Goal: Transaction & Acquisition: Book appointment/travel/reservation

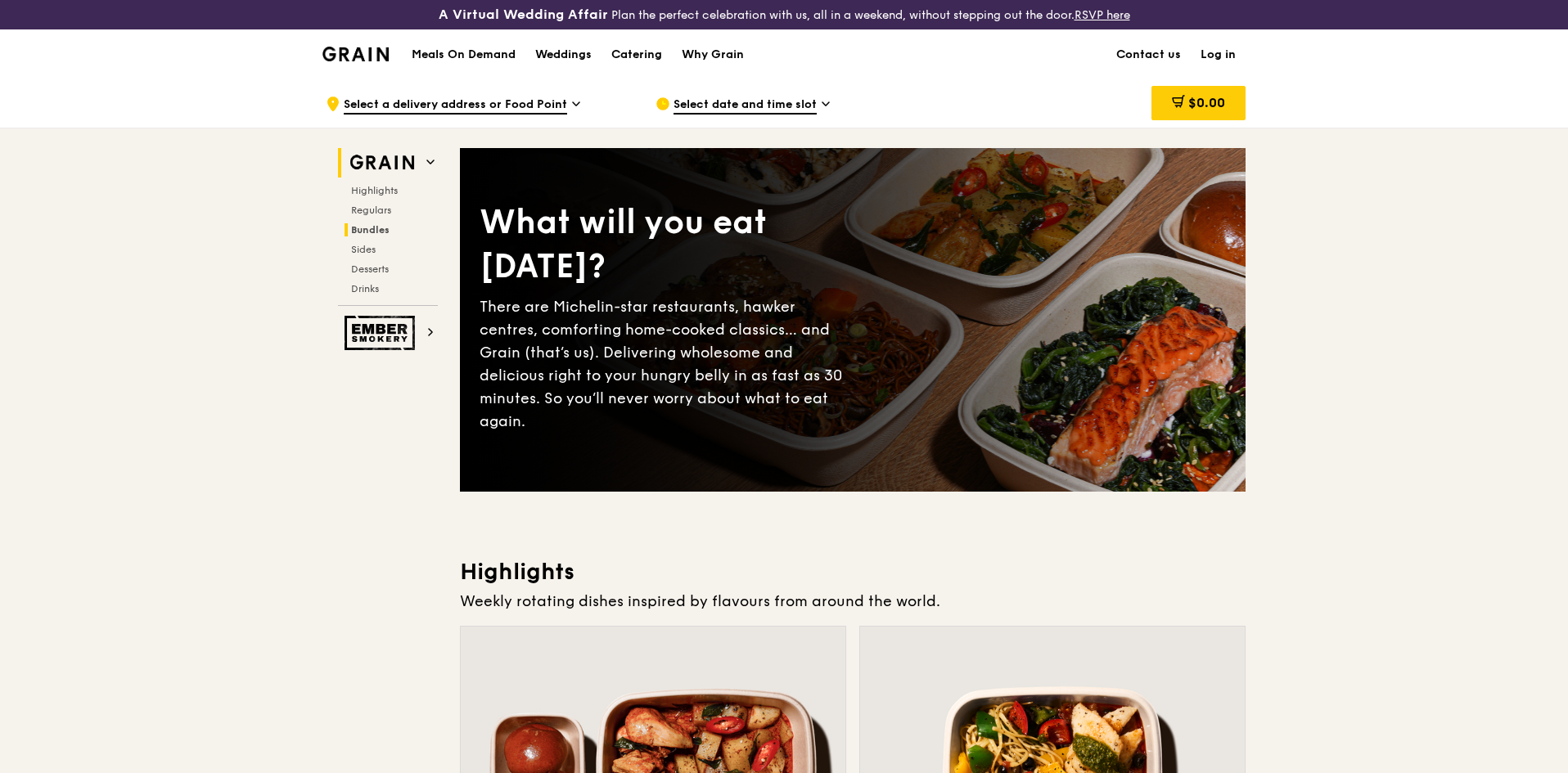
click at [375, 228] on span "Bundles" at bounding box center [371, 230] width 38 height 12
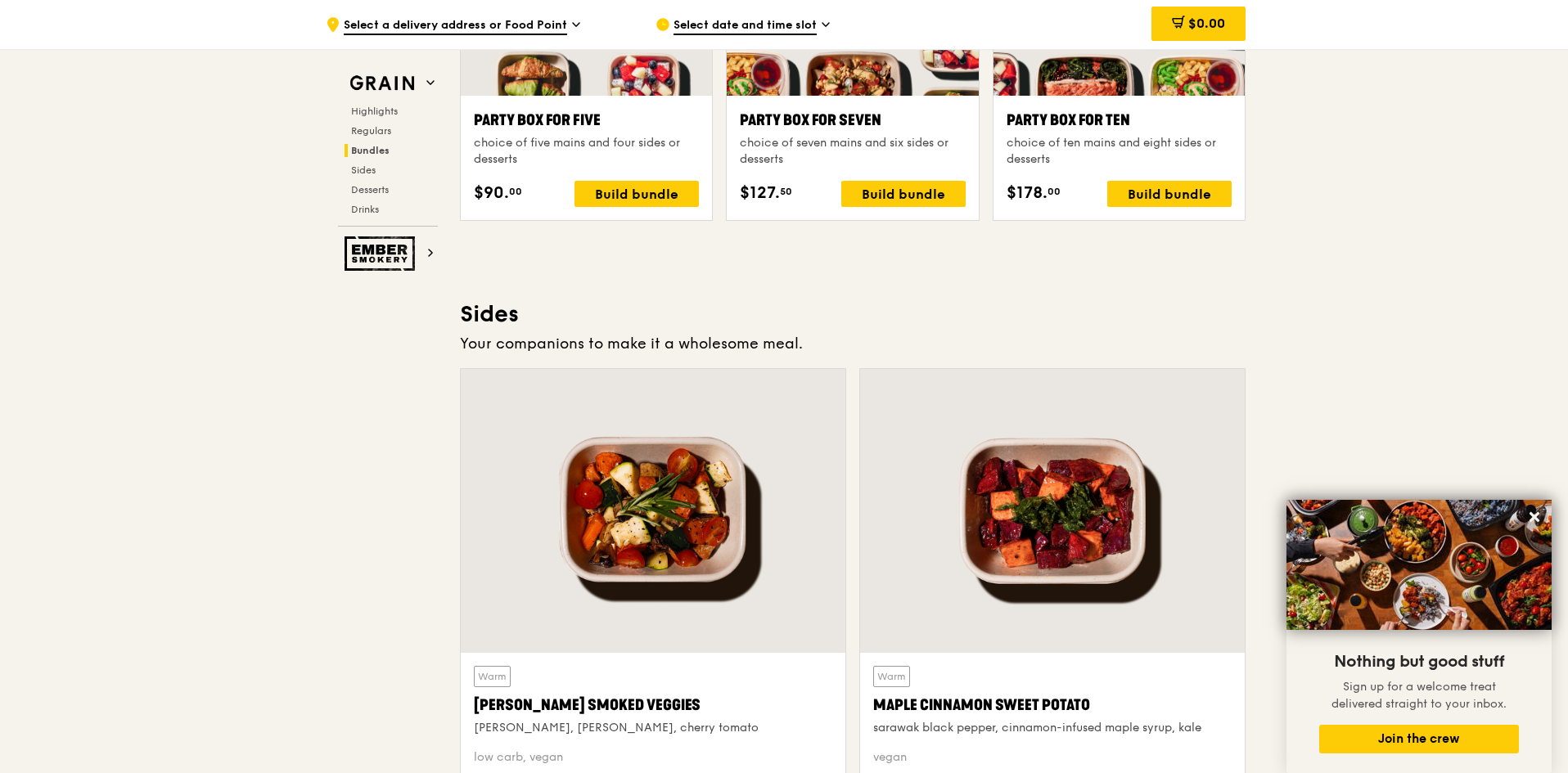
scroll to position [3205, 0]
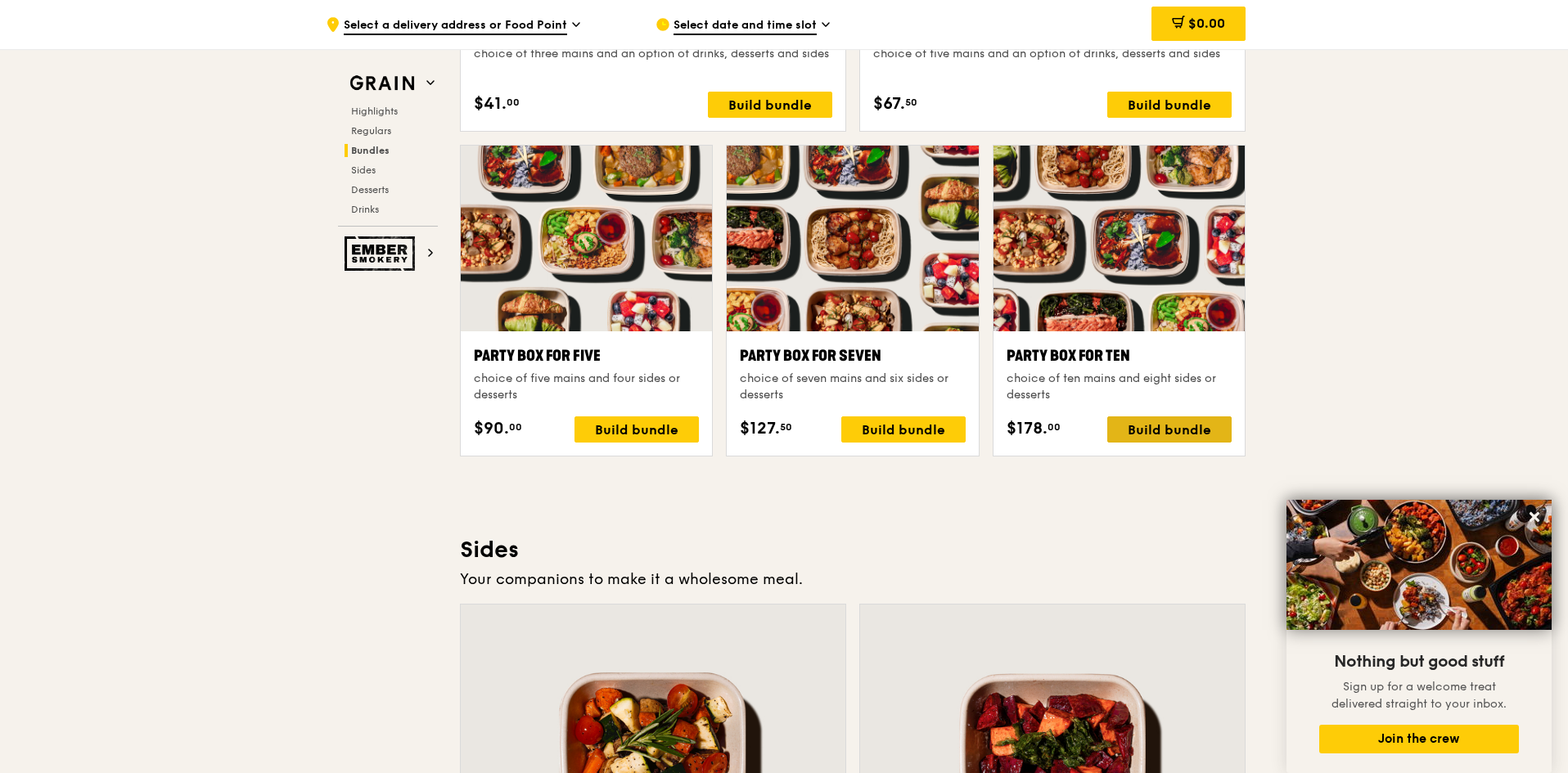
click at [1172, 424] on div "Build bundle" at bounding box center [1169, 429] width 124 height 27
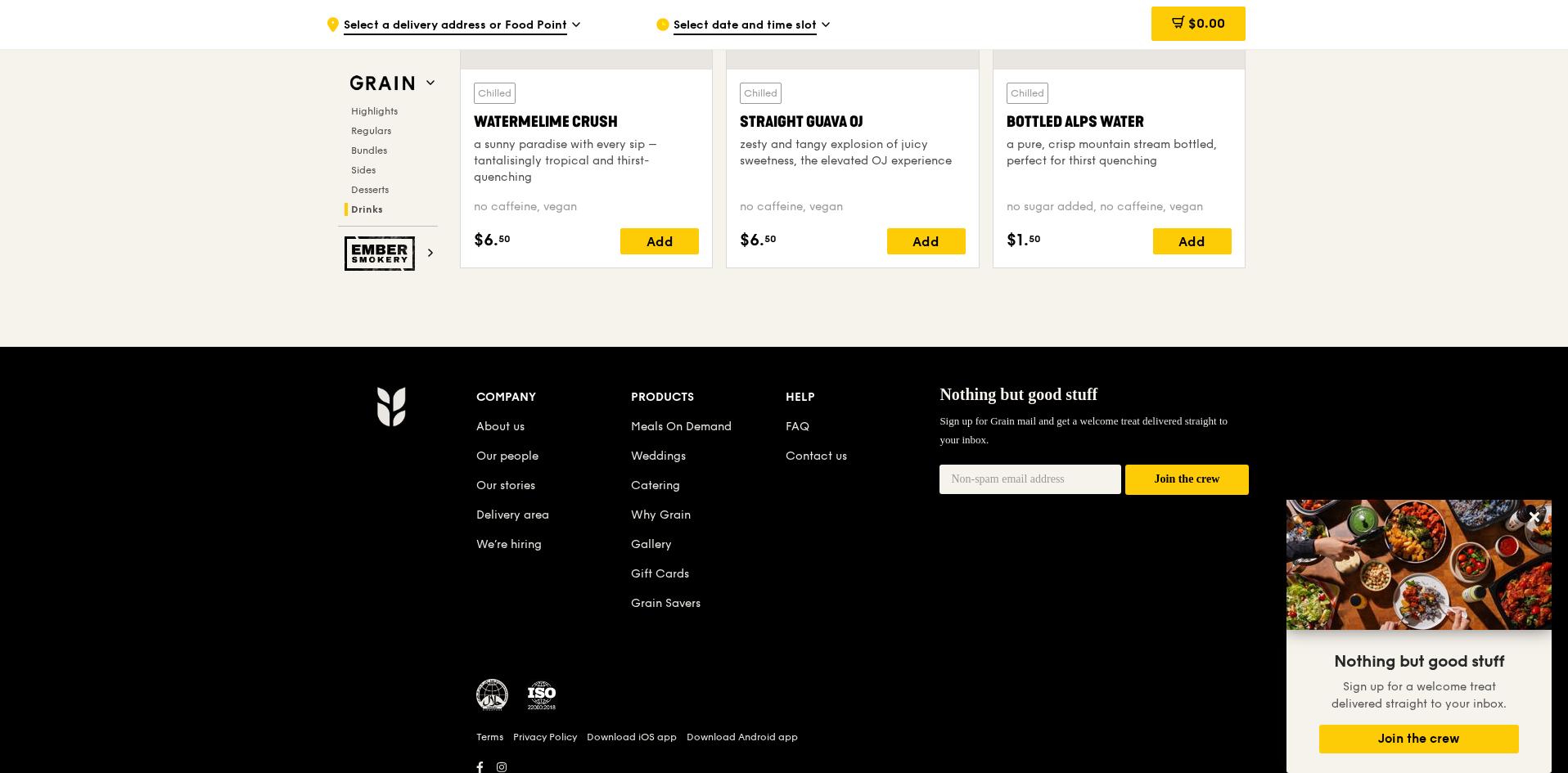
scroll to position [6765, 0]
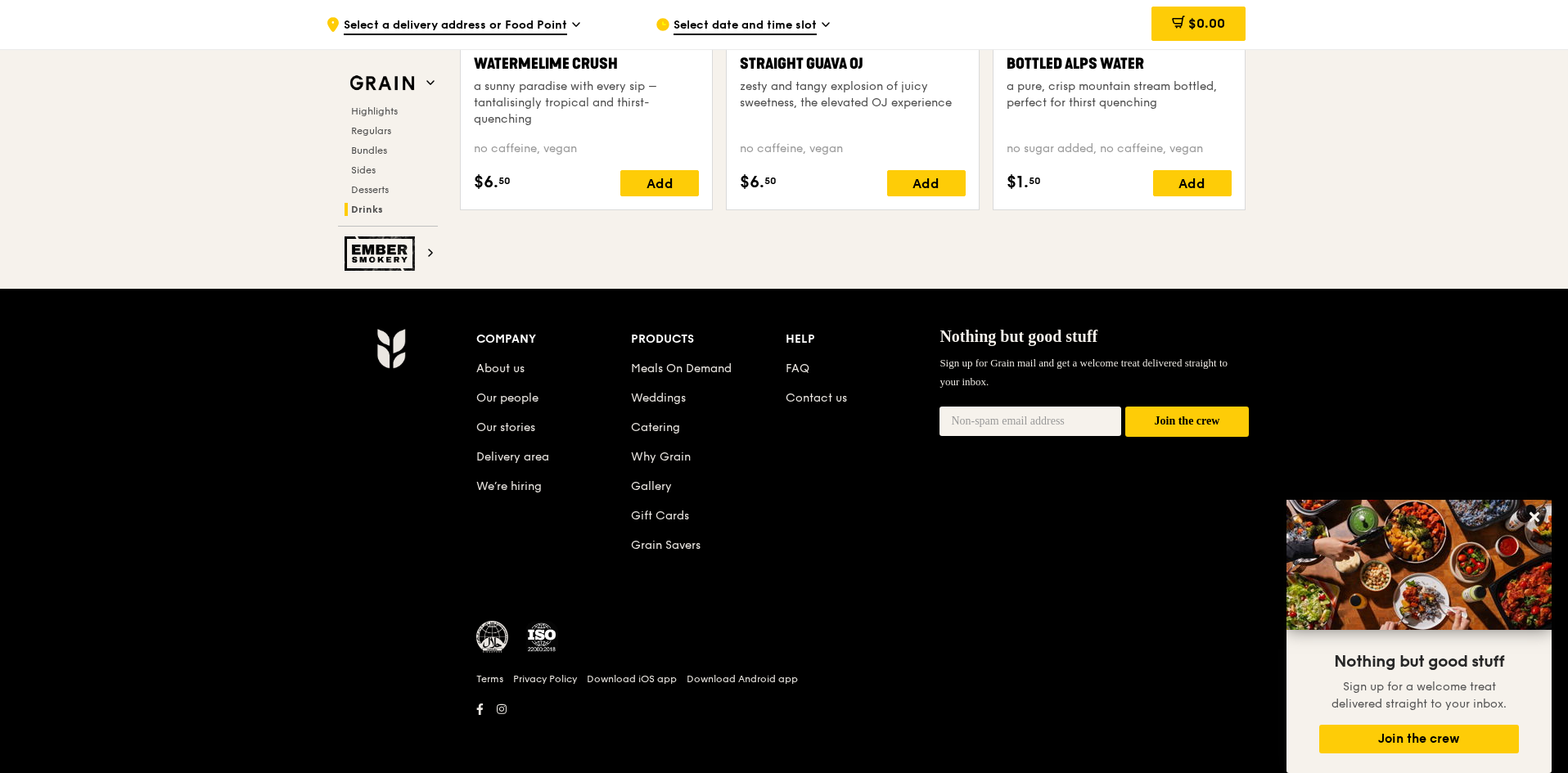
drag, startPoint x: 662, startPoint y: 426, endPoint x: 703, endPoint y: 417, distance: 42.0
click at [662, 426] on link "Catering" at bounding box center [656, 427] width 49 height 14
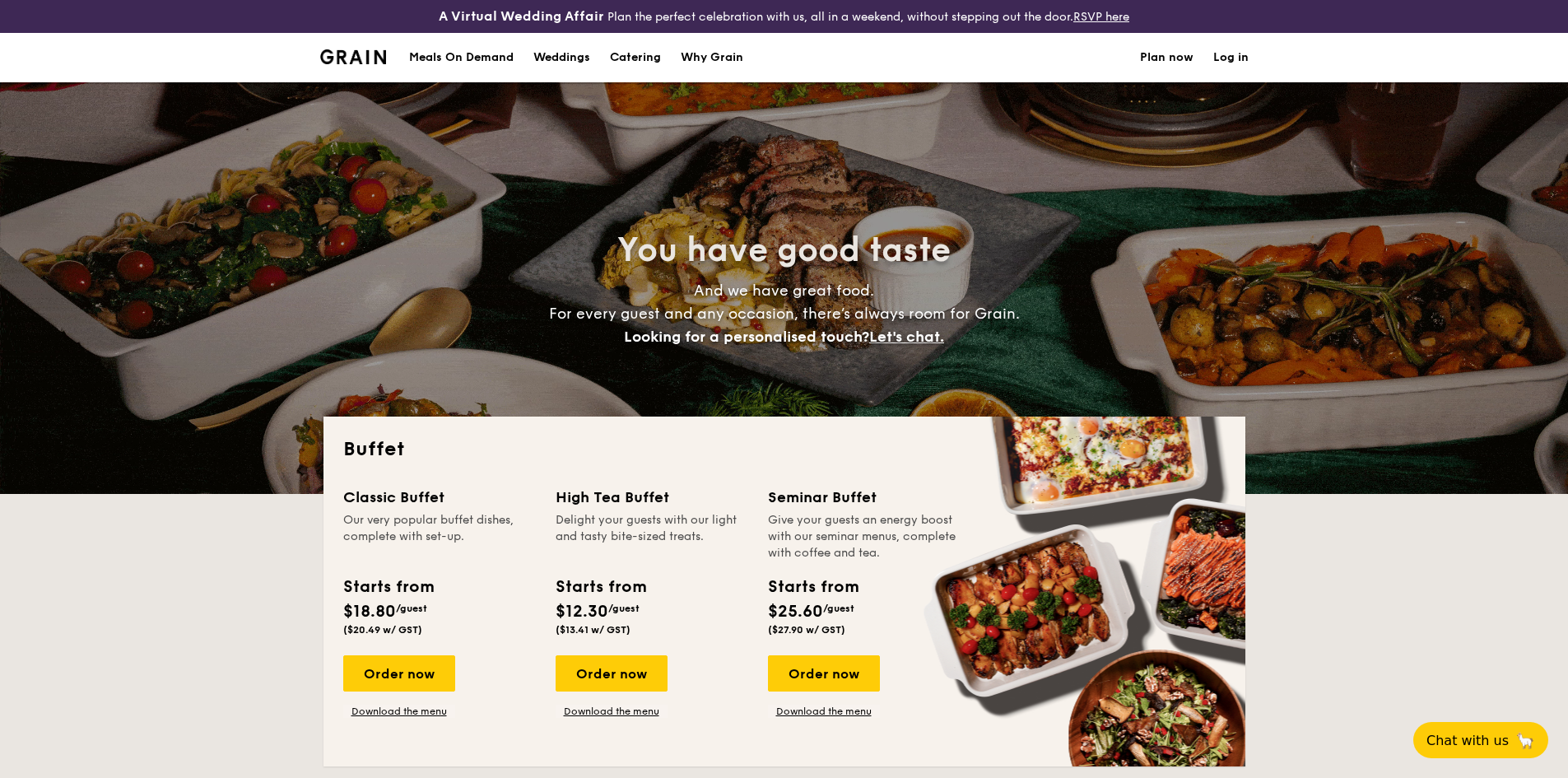
select select
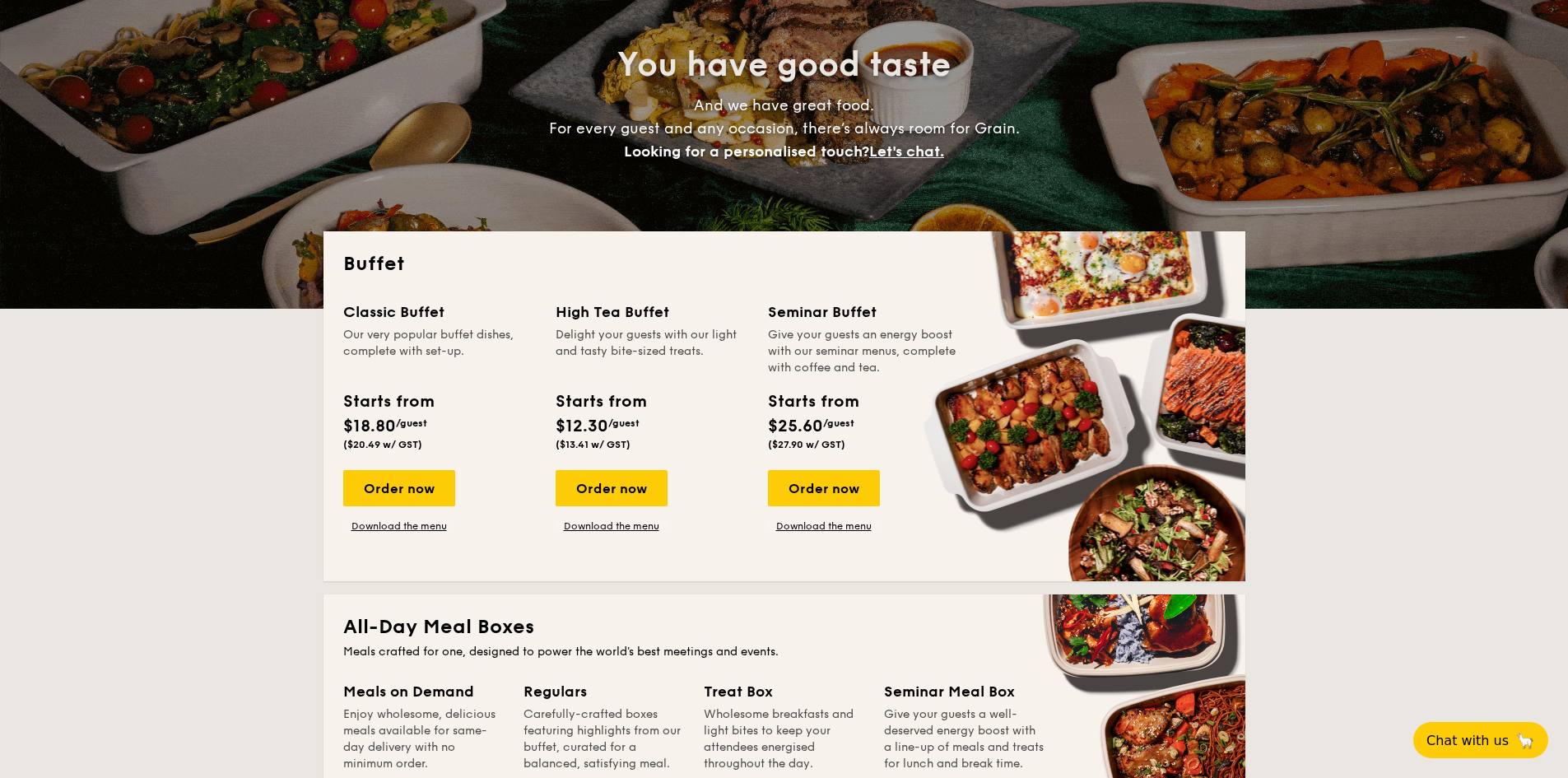
scroll to position [165, 0]
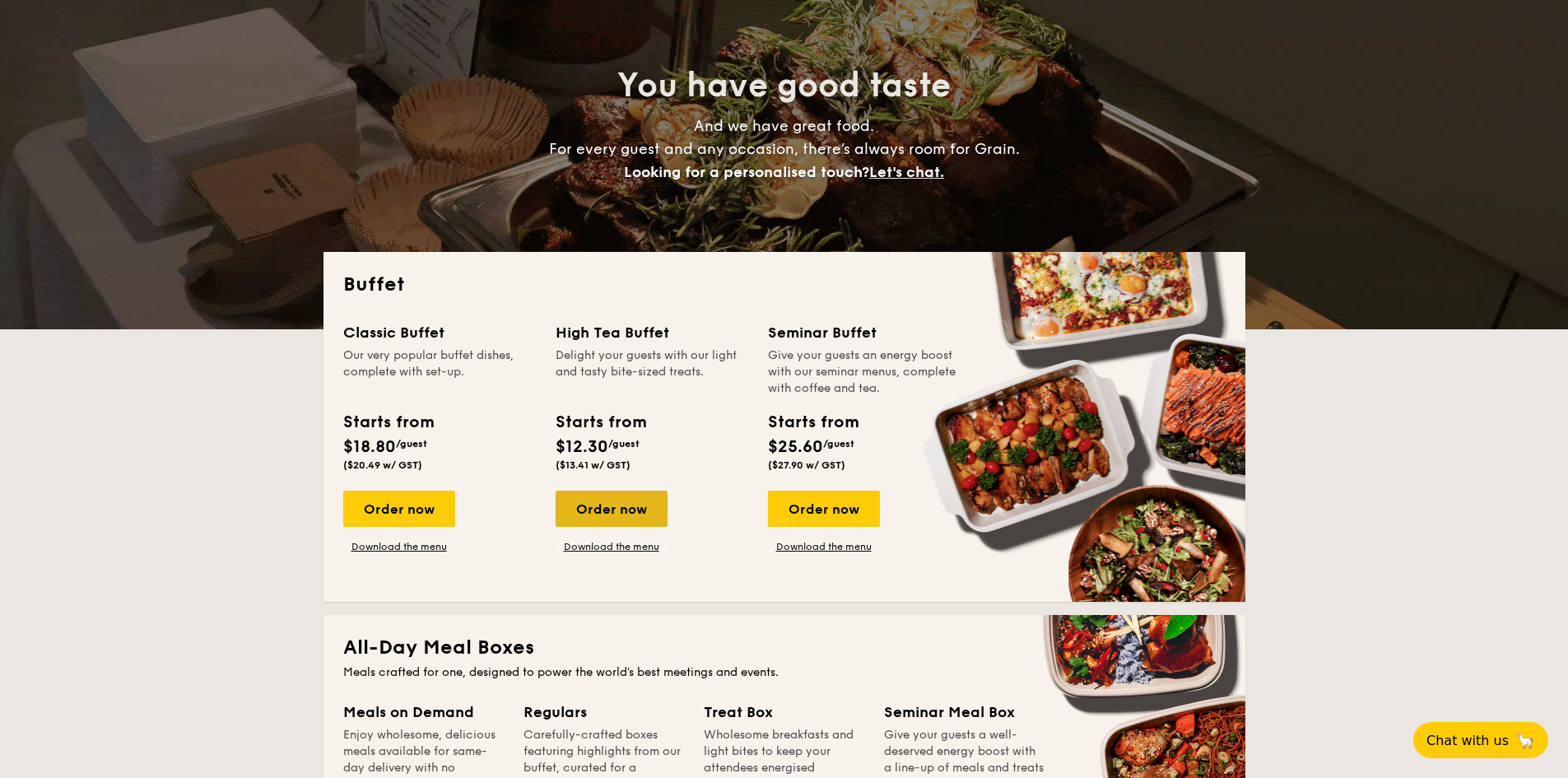
click at [631, 510] on div "Order now" at bounding box center [612, 508] width 112 height 36
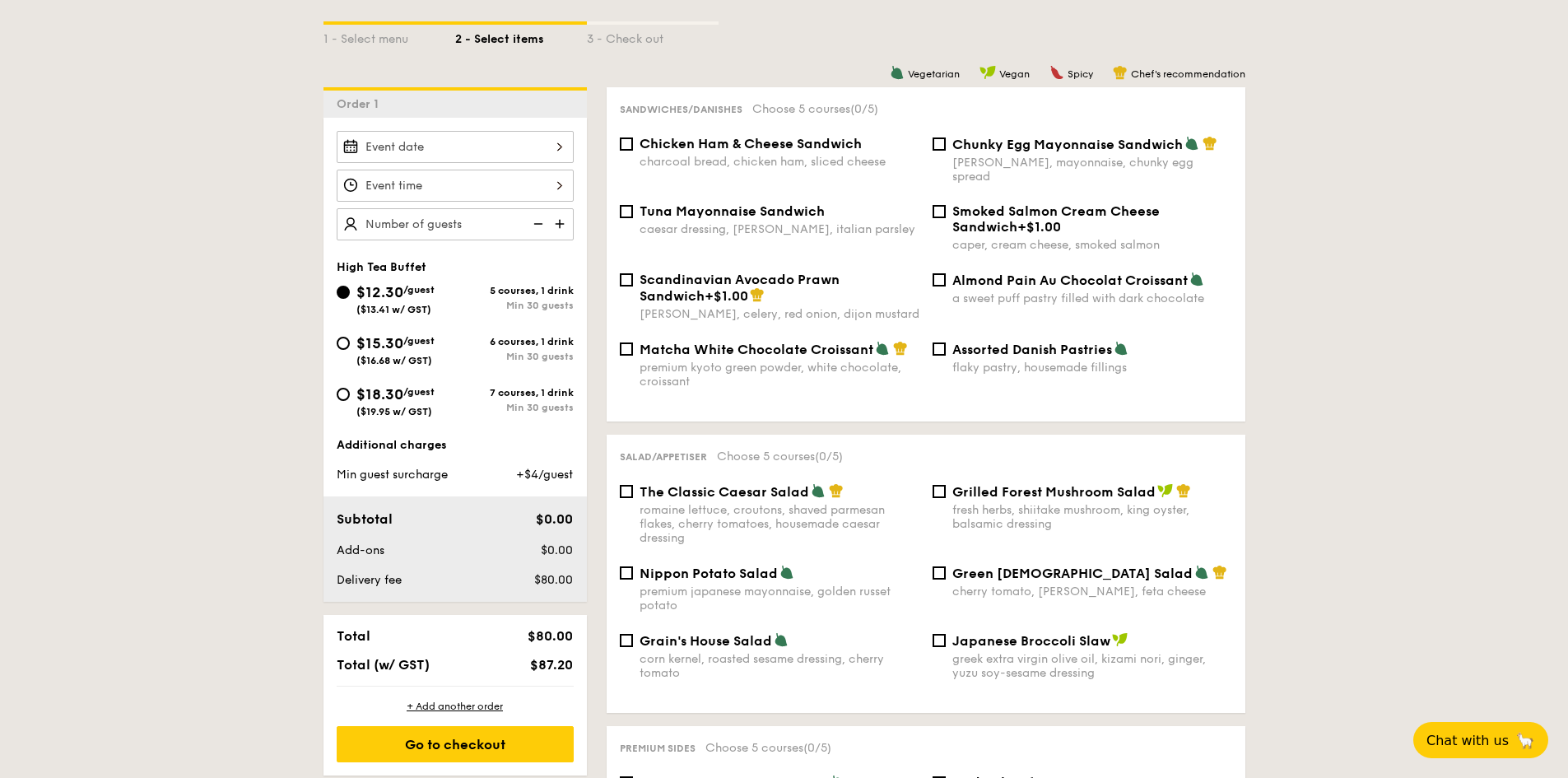
scroll to position [330, 0]
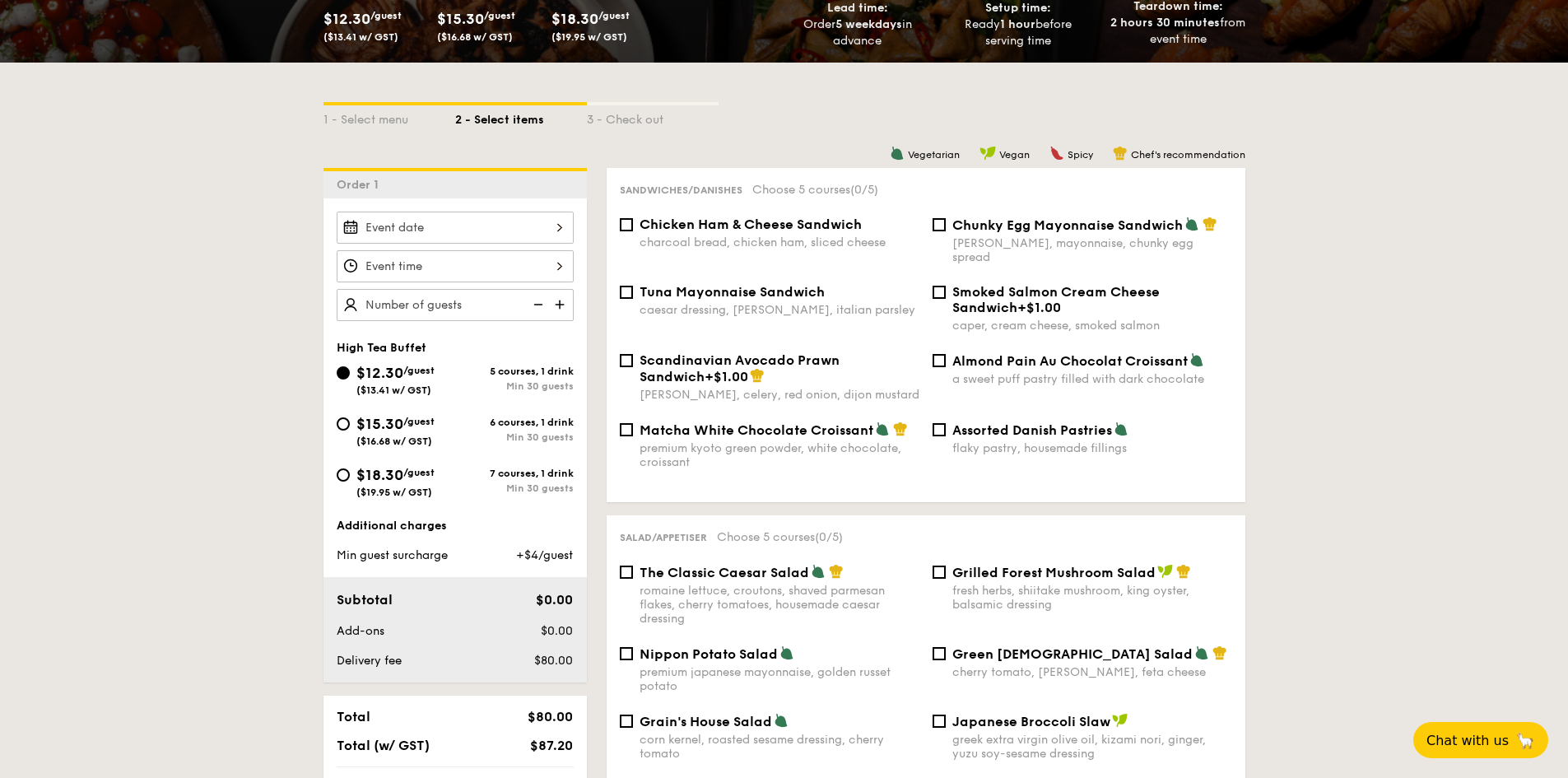
click at [550, 228] on div at bounding box center [455, 227] width 237 height 32
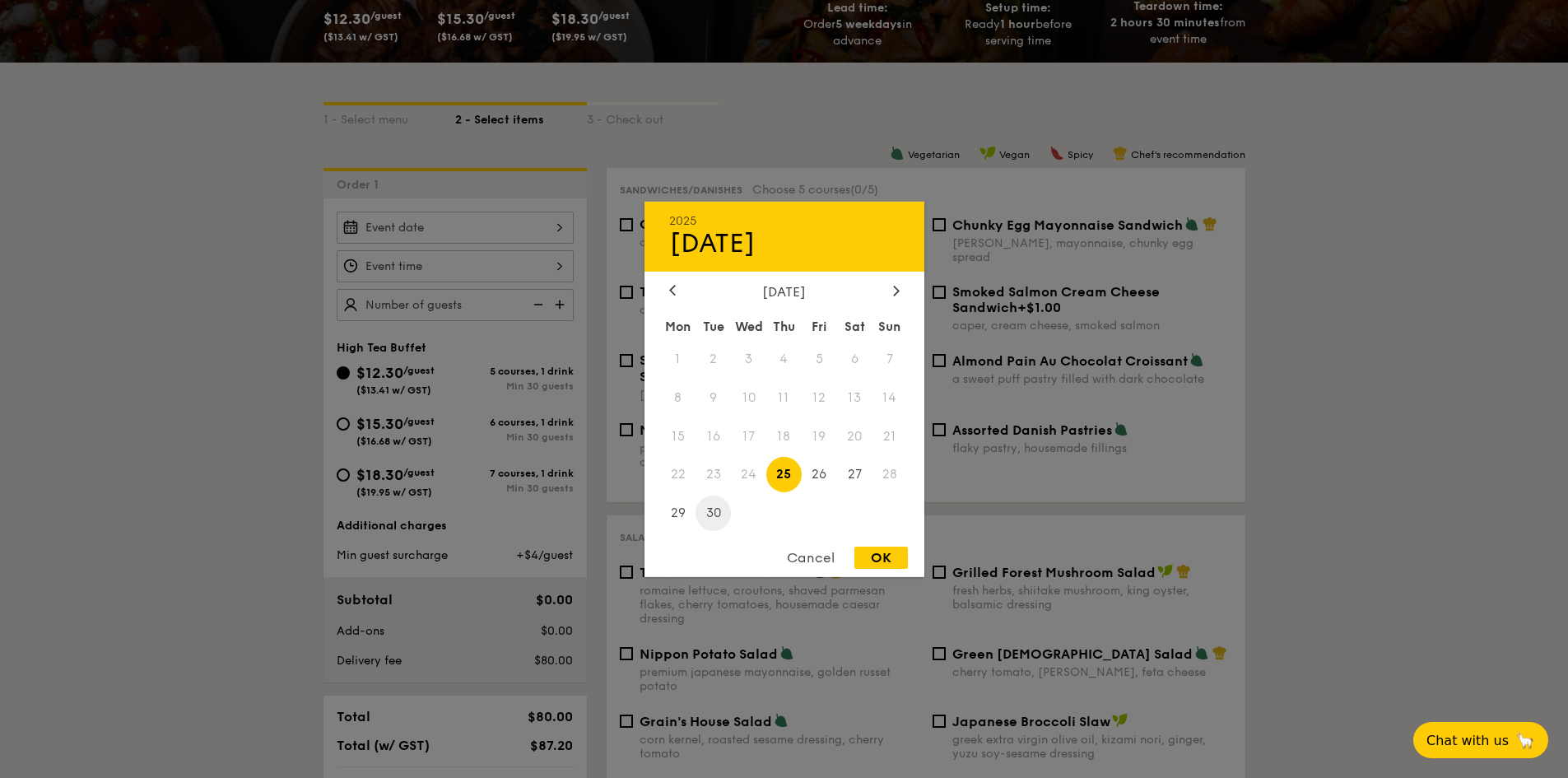
drag, startPoint x: 679, startPoint y: 506, endPoint x: 703, endPoint y: 498, distance: 25.3
click at [680, 506] on span "29" at bounding box center [678, 513] width 35 height 35
click at [895, 552] on div "OK" at bounding box center [882, 558] width 53 height 22
type input "Sep 29, 2025"
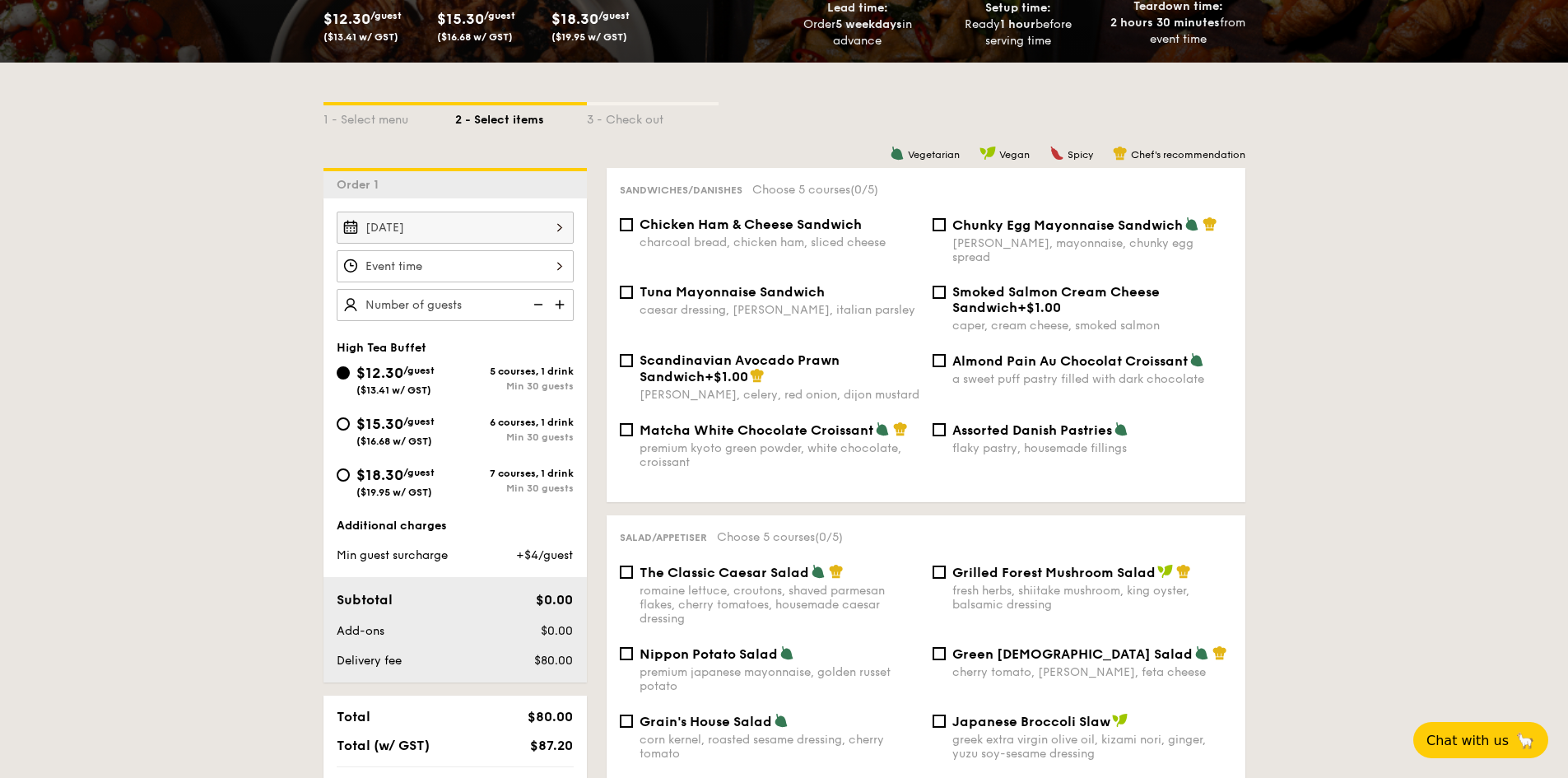
click at [548, 267] on div at bounding box center [455, 266] width 237 height 32
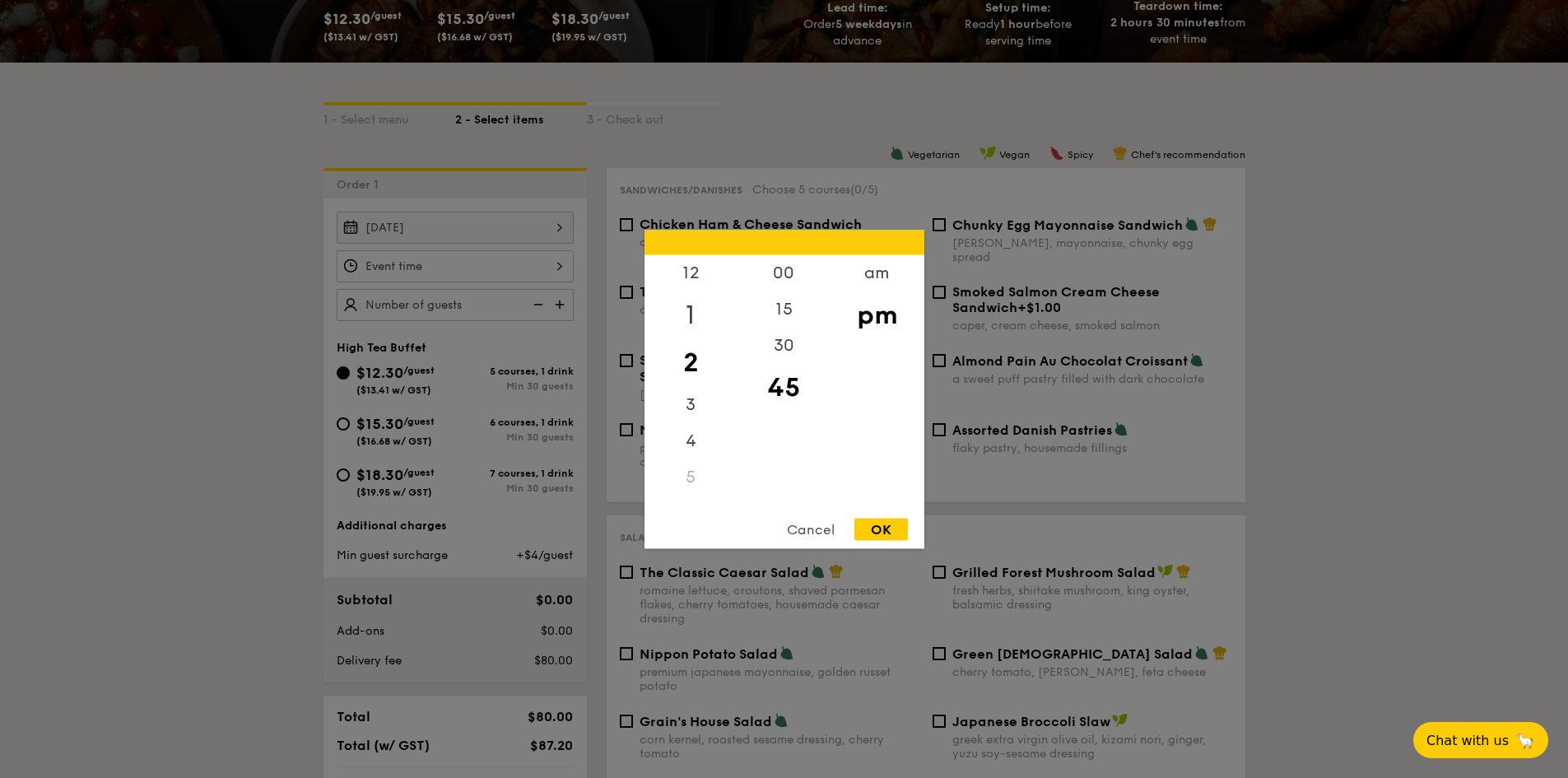
click at [689, 306] on div "1" at bounding box center [690, 315] width 93 height 48
click at [781, 277] on div "00" at bounding box center [783, 278] width 93 height 48
click at [889, 534] on div "OK" at bounding box center [882, 529] width 53 height 22
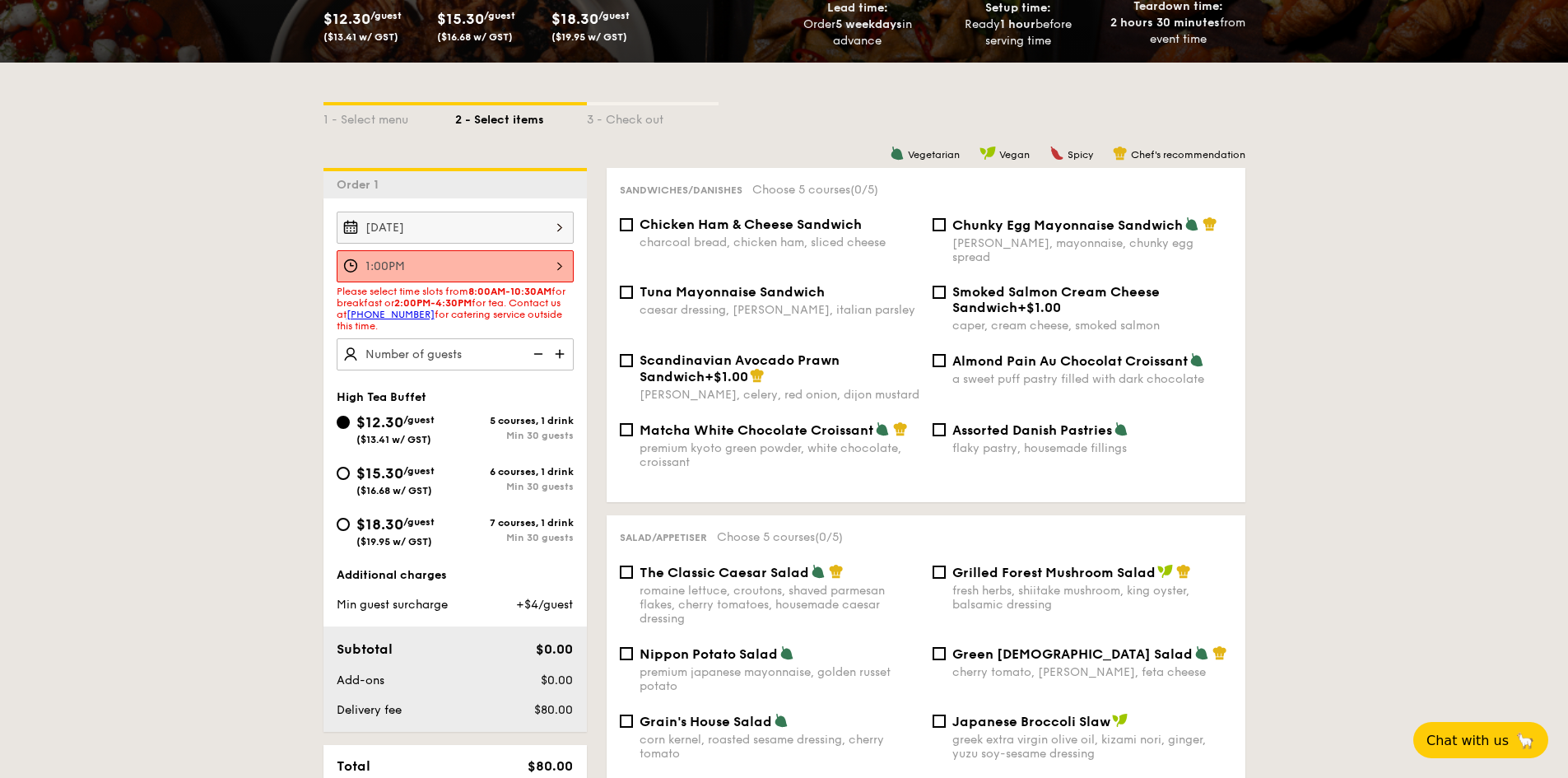
click at [558, 265] on div "1:00PM" at bounding box center [455, 266] width 237 height 32
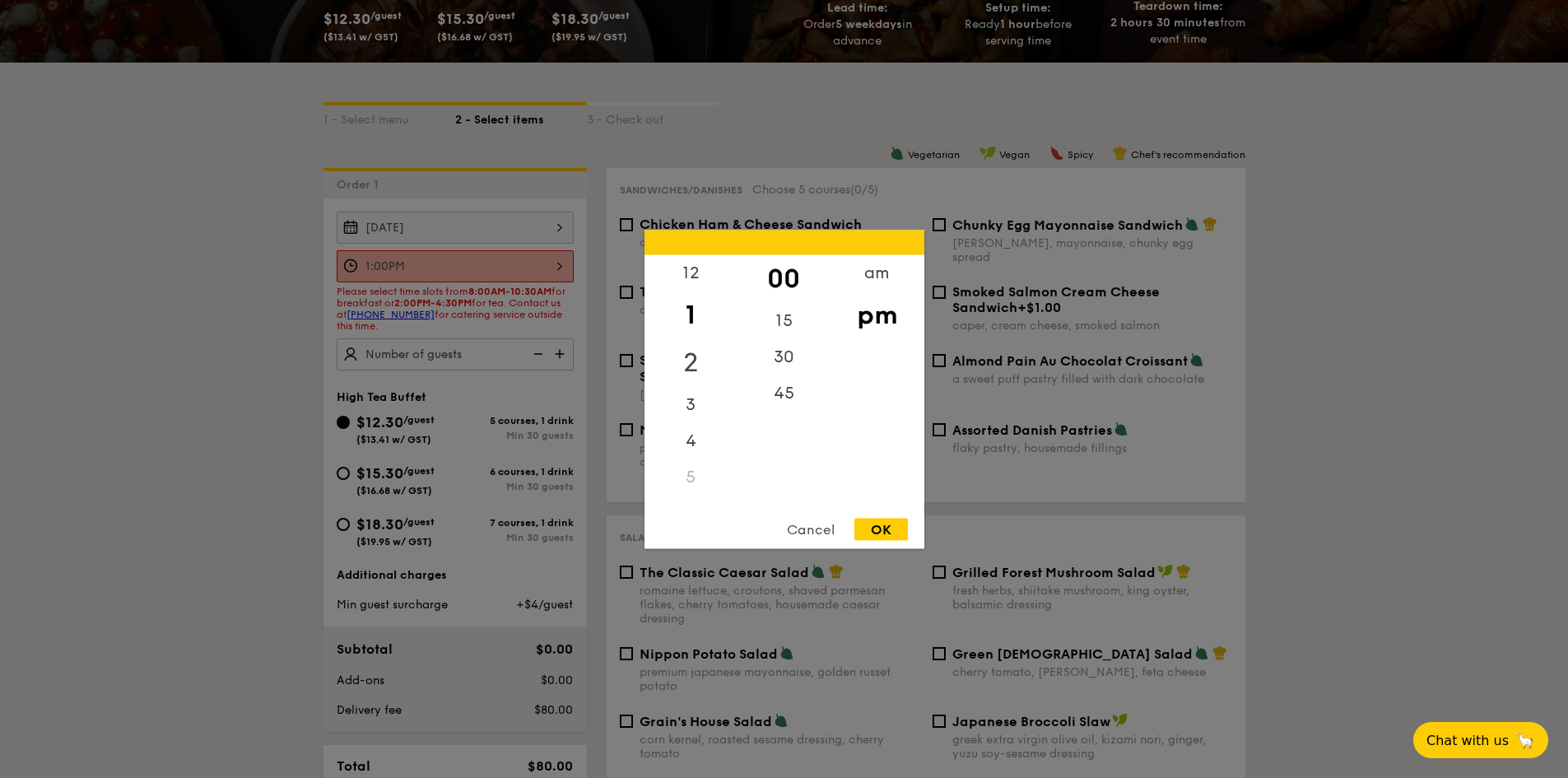
click at [691, 361] on div "2" at bounding box center [690, 363] width 93 height 48
click at [901, 530] on div "OK" at bounding box center [882, 529] width 53 height 22
type input "2:00PM"
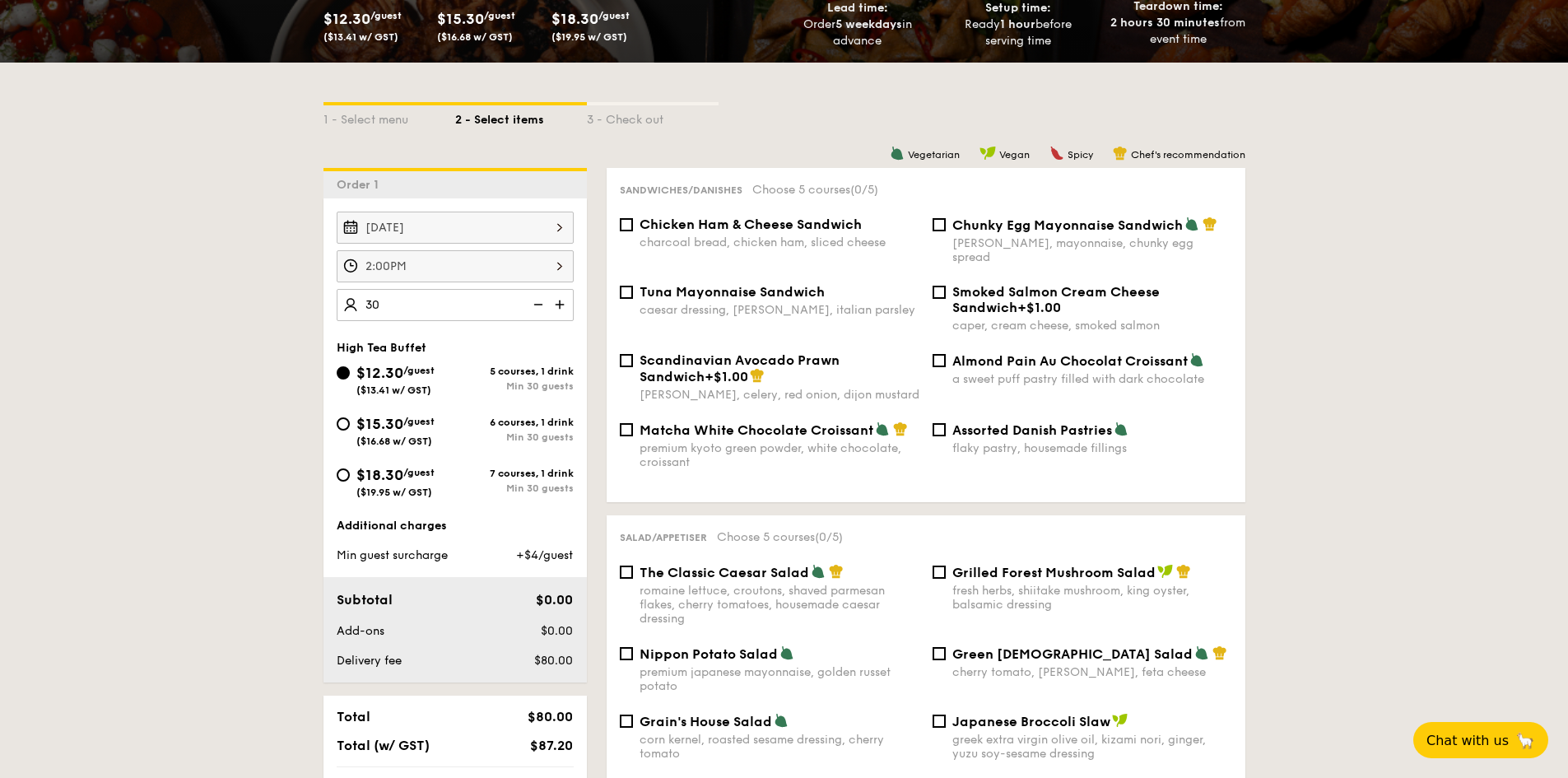
type input "30 guests"
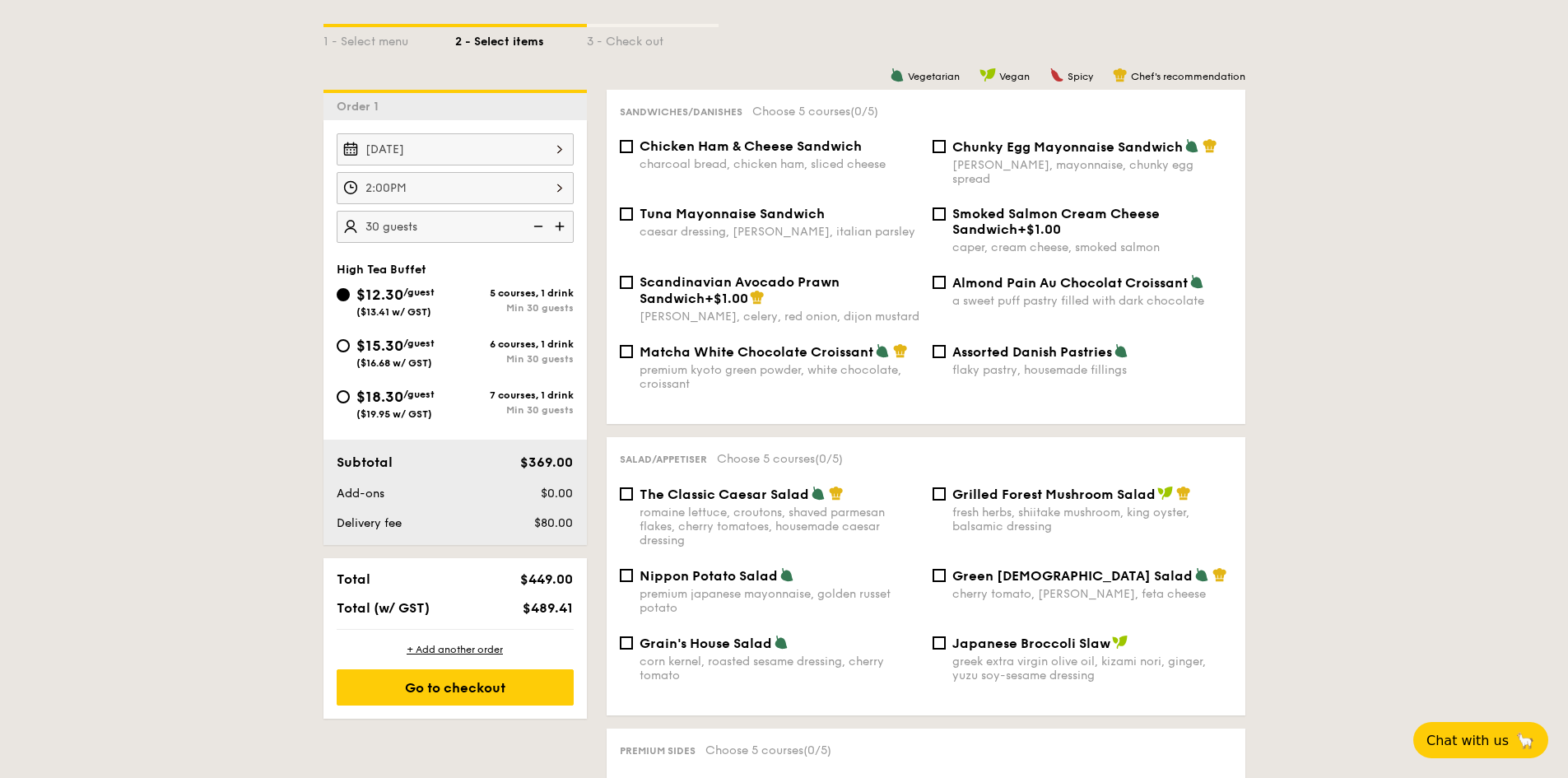
scroll to position [412, 0]
